Goal: Complete application form

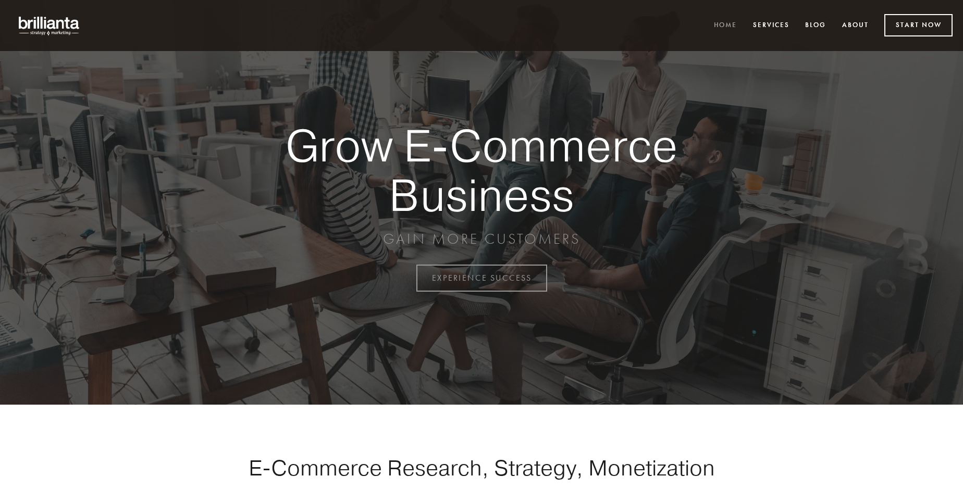
scroll to position [2731, 0]
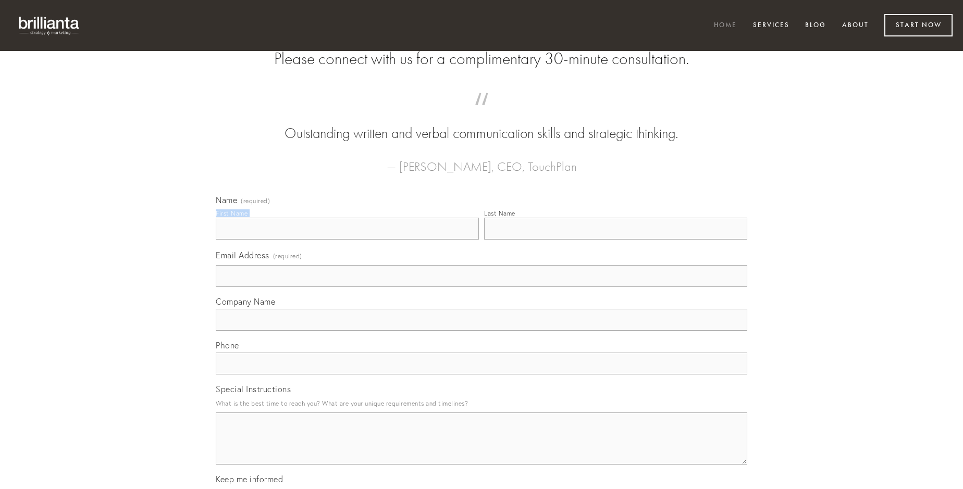
type input "[PERSON_NAME]"
click at [615, 240] on input "Last Name" at bounding box center [615, 229] width 263 height 22
type input "[PERSON_NAME]"
click at [481, 287] on input "Email Address (required)" at bounding box center [481, 276] width 531 height 22
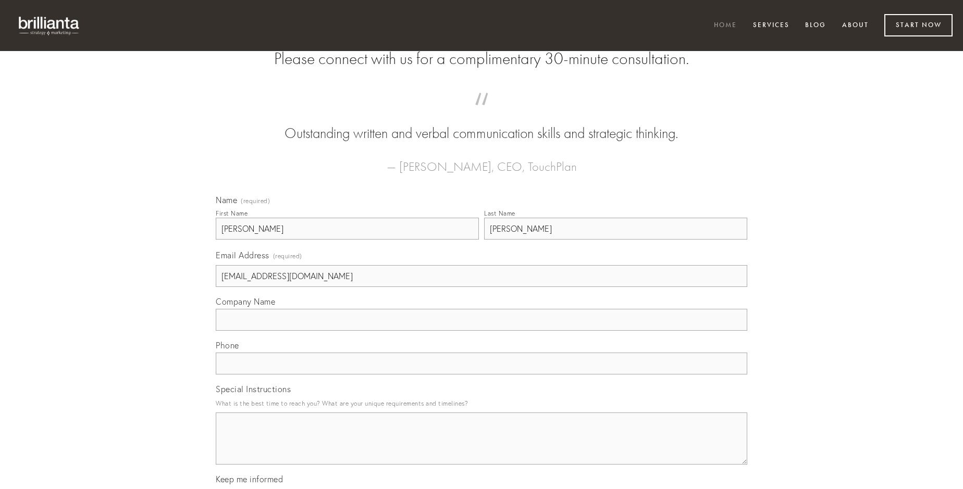
type input "[EMAIL_ADDRESS][DOMAIN_NAME]"
click at [481, 331] on input "Company Name" at bounding box center [481, 320] width 531 height 22
type input "sto"
click at [481, 375] on input "text" at bounding box center [481, 364] width 531 height 22
click at [481, 448] on textarea "Special Instructions" at bounding box center [481, 439] width 531 height 52
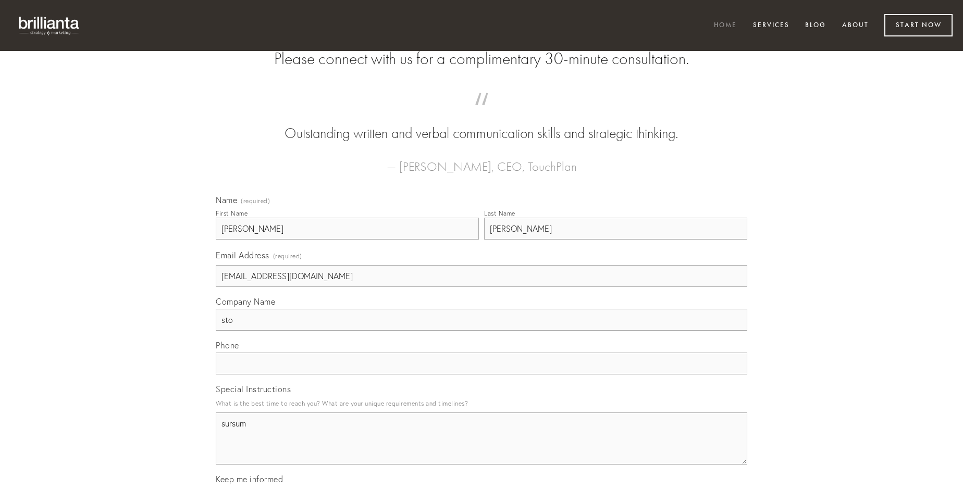
type textarea "sursum"
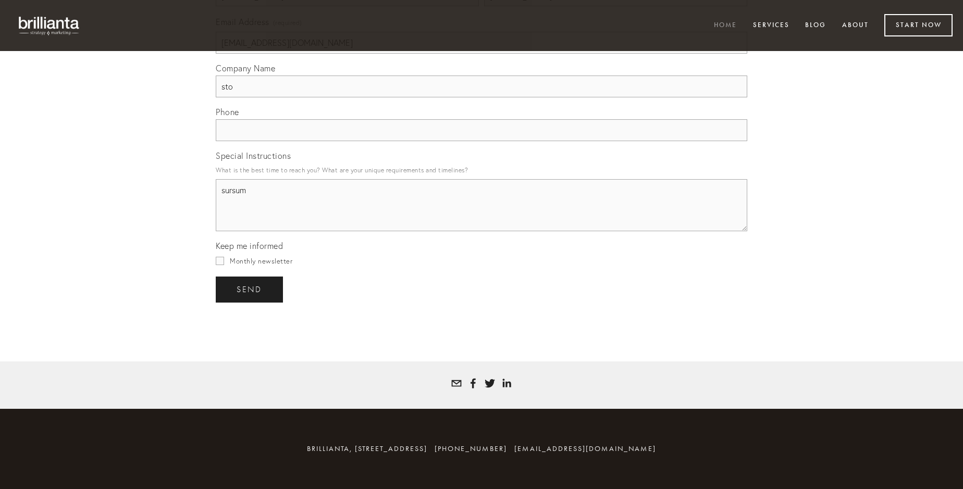
click at [250, 289] on span "send" at bounding box center [250, 289] width 26 height 9
